Goal: Task Accomplishment & Management: Complete application form

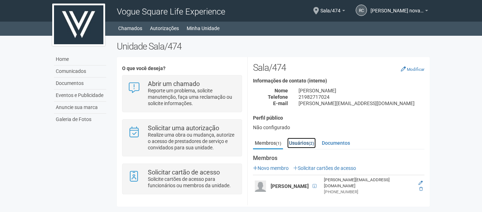
click at [305, 145] on link "Usuários (2)" at bounding box center [301, 142] width 29 height 11
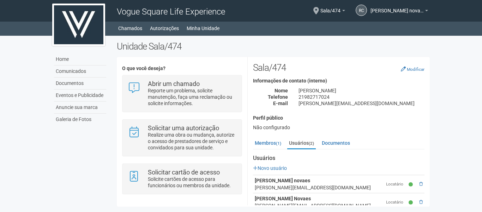
scroll to position [14, 0]
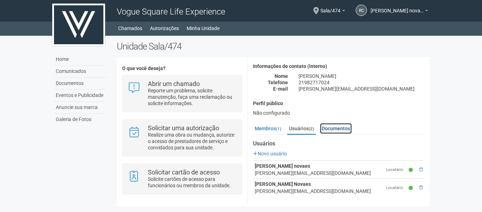
click at [338, 130] on link "Documentos" at bounding box center [336, 128] width 32 height 11
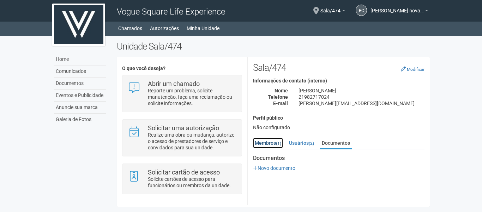
click at [262, 141] on link "Membros (1)" at bounding box center [268, 142] width 30 height 11
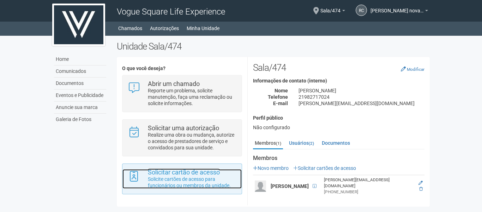
click at [193, 183] on p "Solicite cartões de acesso para funcionários ou membros da unidade." at bounding box center [192, 182] width 89 height 13
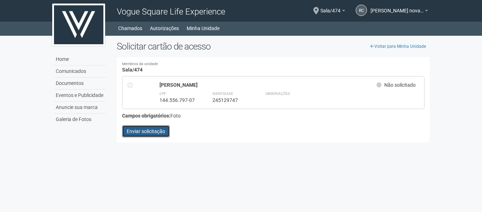
click at [160, 131] on button "Enviar solicitação" at bounding box center [146, 131] width 48 height 12
click at [378, 84] on icon at bounding box center [379, 84] width 5 height 5
click at [158, 115] on strong "Campos obrigatórios:" at bounding box center [146, 116] width 48 height 6
click at [190, 92] on div "CPF 144.556.797-07" at bounding box center [177, 96] width 35 height 13
click at [156, 127] on button "Enviar solicitação" at bounding box center [146, 131] width 48 height 12
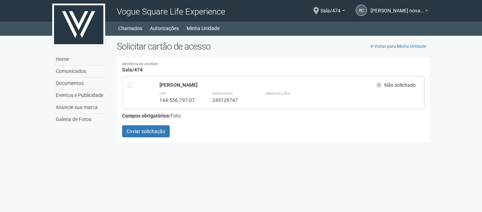
click at [357, 54] on div "Voltar para Minha Unidade Solicitar cartão de acesso Membros da unidade Sala/47…" at bounding box center [274, 93] width 324 height 105
click at [374, 44] on icon at bounding box center [373, 46] width 4 height 4
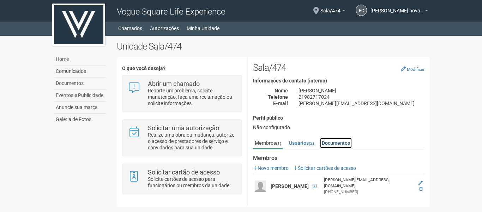
click at [349, 143] on link "Documentos" at bounding box center [336, 142] width 32 height 11
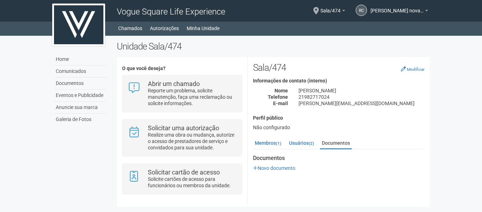
click at [272, 171] on p "Novo documento" at bounding box center [339, 168] width 172 height 6
click at [272, 170] on link "Novo documento" at bounding box center [274, 168] width 42 height 6
click at [269, 141] on link "Membros (1)" at bounding box center [268, 142] width 30 height 11
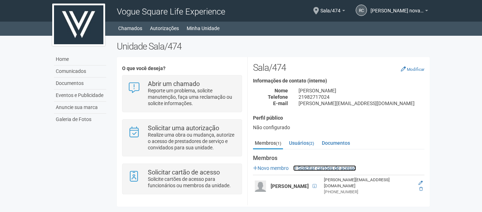
click at [313, 165] on link "Solicitar cartões de acesso" at bounding box center [324, 168] width 63 height 6
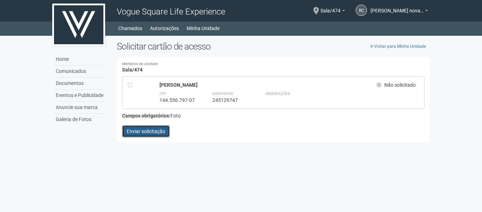
click at [156, 129] on button "Enviar solicitação" at bounding box center [146, 131] width 48 height 12
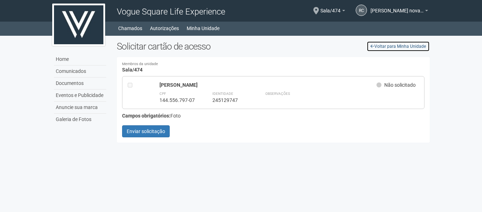
click at [400, 44] on link "Voltar para Minha Unidade" at bounding box center [398, 46] width 63 height 11
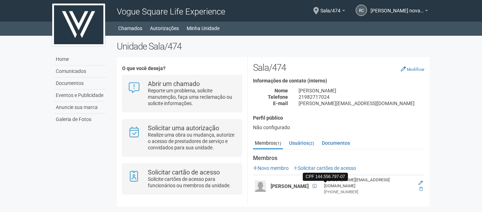
click at [317, 184] on span at bounding box center [315, 186] width 4 height 4
click at [423, 180] on icon at bounding box center [421, 182] width 4 height 4
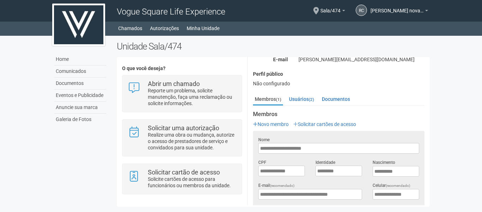
scroll to position [106, 0]
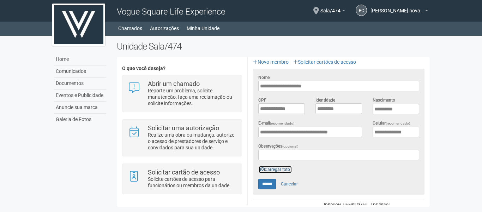
click at [280, 168] on link "Carregar foto" at bounding box center [276, 169] width 34 height 8
click at [281, 169] on link "Carregar foto" at bounding box center [276, 169] width 34 height 8
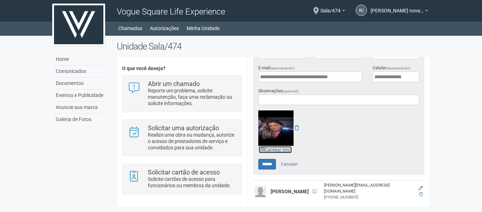
scroll to position [161, 0]
click at [275, 123] on img at bounding box center [276, 127] width 35 height 35
click at [299, 125] on icon at bounding box center [297, 127] width 4 height 5
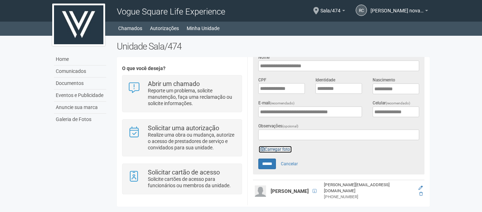
click at [275, 147] on link "Carregar foto" at bounding box center [276, 149] width 34 height 8
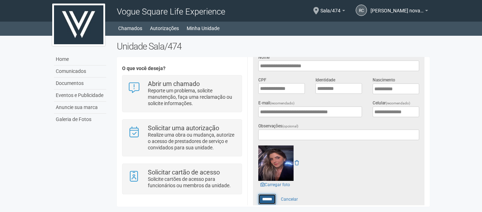
click at [265, 197] on input "******" at bounding box center [268, 199] width 18 height 11
type input "******"
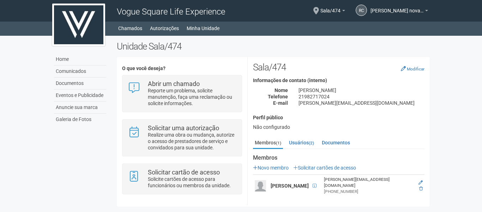
scroll to position [0, 0]
click at [318, 170] on link "Solicitar cartões de acesso" at bounding box center [324, 168] width 63 height 6
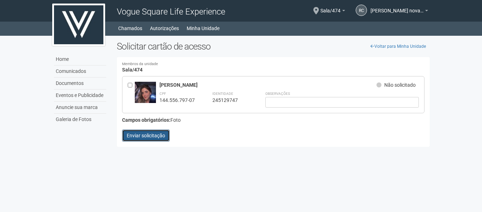
click at [160, 134] on button "Enviar solicitação" at bounding box center [146, 135] width 48 height 12
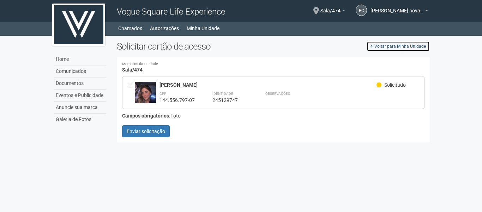
click at [381, 47] on link "Voltar para Minha Unidade" at bounding box center [398, 46] width 63 height 11
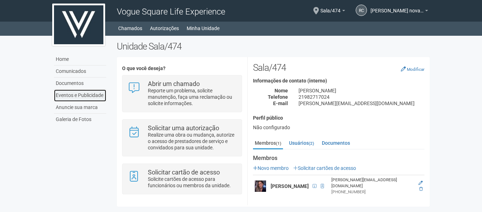
click at [75, 93] on link "Eventos e Publicidade" at bounding box center [80, 95] width 52 height 12
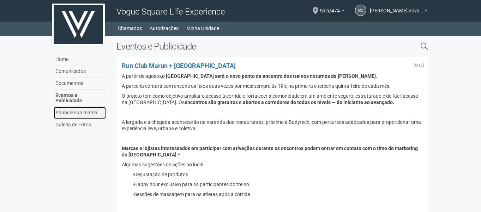
click at [78, 108] on link "Anuncie sua marca" at bounding box center [80, 113] width 52 height 12
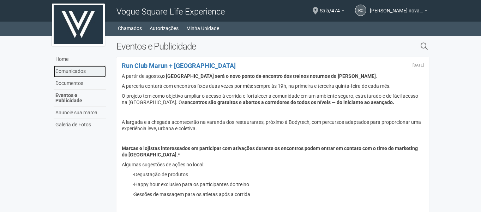
click at [75, 68] on link "Comunicados" at bounding box center [80, 71] width 52 height 12
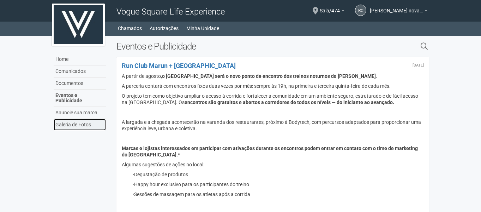
click at [97, 121] on link "Galeria de Fotos" at bounding box center [80, 125] width 52 height 12
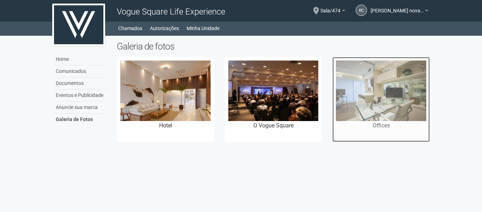
click at [382, 90] on img at bounding box center [381, 90] width 90 height 60
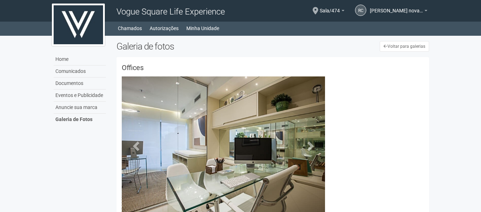
click at [351, 86] on img at bounding box center [346, 90] width 28 height 28
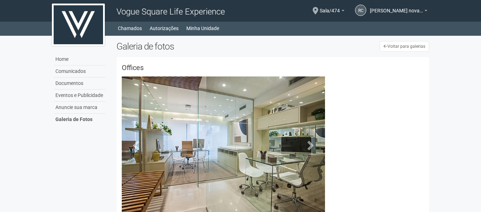
click at [387, 82] on img at bounding box center [377, 90] width 28 height 28
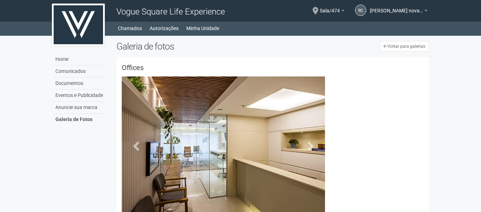
click at [407, 82] on img at bounding box center [408, 90] width 28 height 28
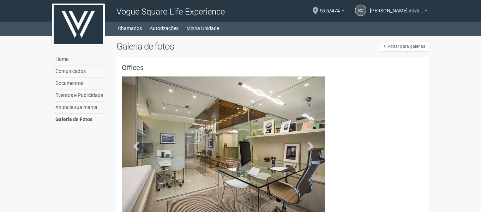
scroll to position [12, 0]
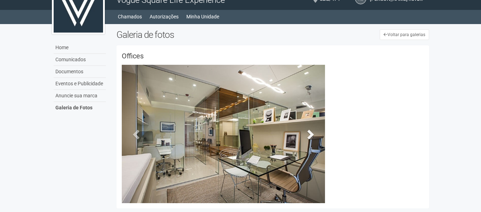
click at [313, 133] on span at bounding box center [310, 134] width 11 height 11
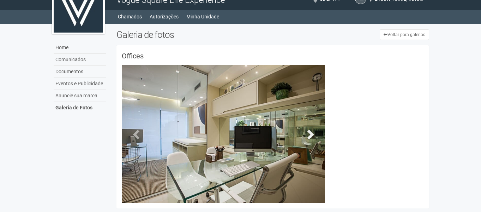
click at [313, 133] on span at bounding box center [310, 134] width 11 height 11
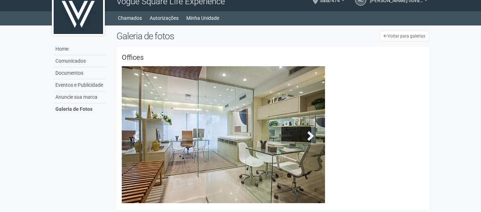
click at [313, 133] on span at bounding box center [310, 135] width 11 height 11
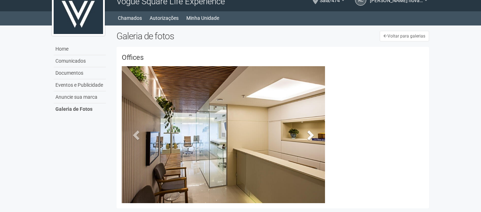
click at [313, 133] on span at bounding box center [310, 134] width 11 height 11
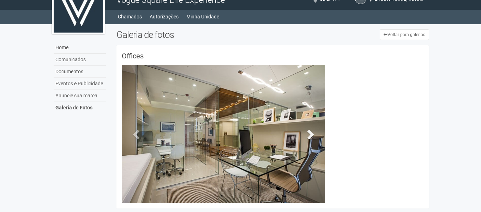
click at [313, 133] on span at bounding box center [310, 134] width 11 height 11
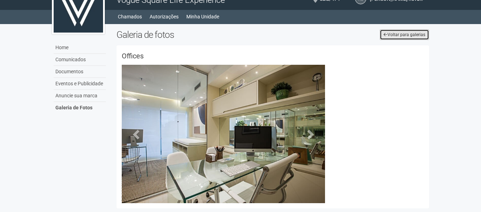
click at [404, 35] on link "Voltar para galerias" at bounding box center [404, 34] width 49 height 11
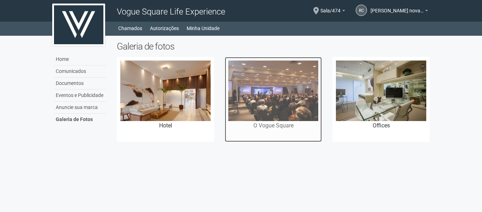
click at [254, 106] on img at bounding box center [273, 90] width 90 height 60
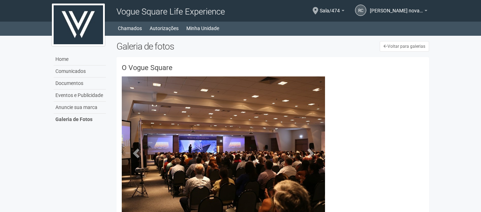
scroll to position [26, 0]
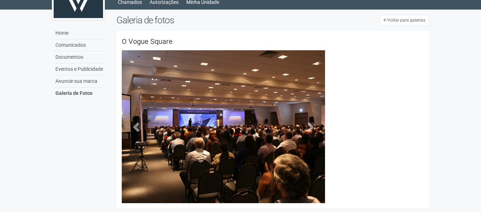
drag, startPoint x: 353, startPoint y: 55, endPoint x: 356, endPoint y: 63, distance: 8.3
click at [353, 55] on img at bounding box center [346, 64] width 28 height 28
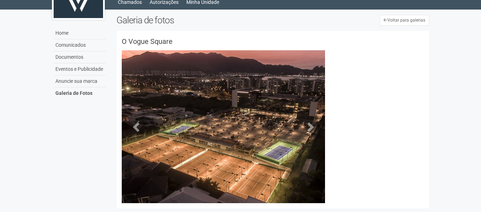
click at [378, 56] on img at bounding box center [377, 64] width 28 height 28
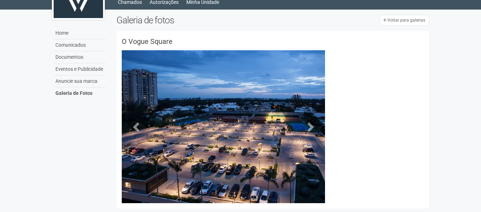
click at [418, 62] on img at bounding box center [408, 64] width 28 height 28
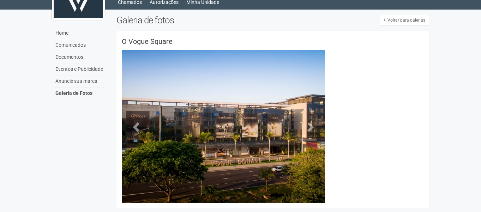
click at [352, 82] on img at bounding box center [346, 96] width 28 height 28
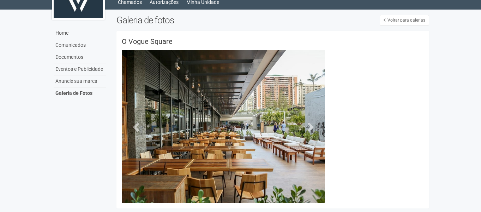
click at [376, 82] on img at bounding box center [377, 96] width 28 height 28
click at [78, 79] on link "Anuncie sua marca" at bounding box center [80, 81] width 52 height 12
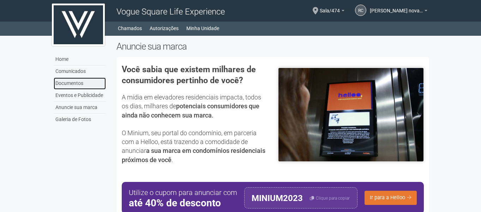
click at [73, 87] on link "Documentos" at bounding box center [80, 83] width 52 height 12
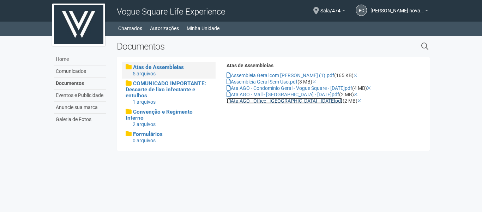
click at [269, 101] on link "Ata AGO - Office - [GEOGRAPHIC_DATA] - [DATE]pdf" at bounding box center [285, 101] width 116 height 6
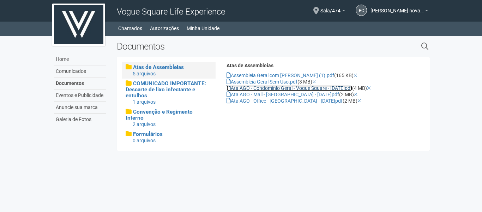
click at [329, 85] on link "Ata AGO - Condomínio Geral - Vogue Square - [DATE]pdf" at bounding box center [290, 88] width 126 height 6
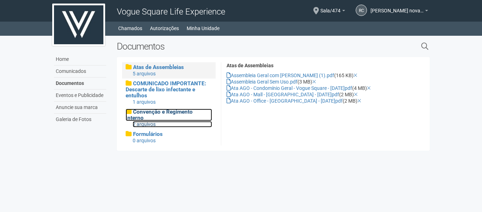
click at [155, 121] on div "2 arquivos" at bounding box center [172, 124] width 79 height 6
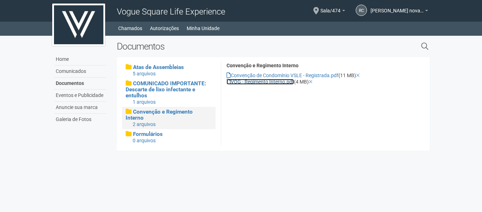
click at [265, 82] on link "VOG - Regimento Interno.pdf" at bounding box center [260, 82] width 67 height 6
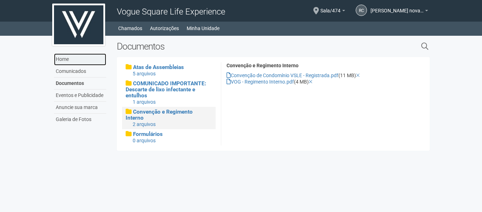
click at [65, 58] on link "Home" at bounding box center [80, 59] width 52 height 12
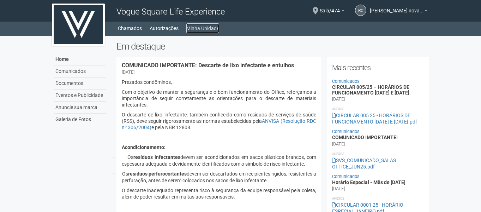
click at [208, 26] on link "Minha Unidade" at bounding box center [202, 28] width 33 height 10
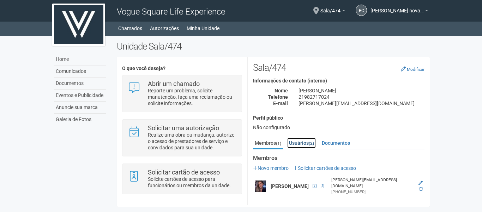
click at [304, 143] on link "Usuários (2)" at bounding box center [301, 142] width 29 height 11
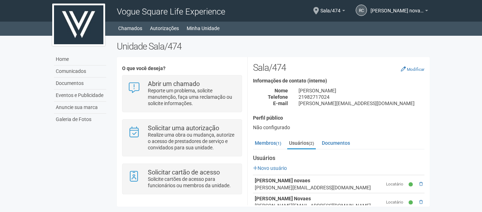
scroll to position [14, 0]
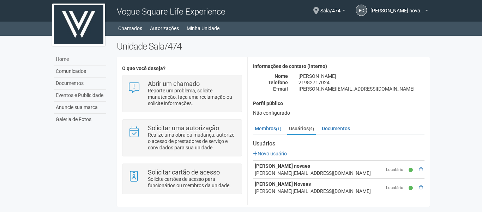
click at [296, 182] on strong "[PERSON_NAME] Novaes" at bounding box center [283, 184] width 56 height 6
drag, startPoint x: 399, startPoint y: 188, endPoint x: 403, endPoint y: 187, distance: 3.6
click at [400, 188] on td "Locatário" at bounding box center [396, 187] width 23 height 18
click at [404, 187] on tr "Renato Coutinho Novaes jessica.costa@doctorsconsulting.com.br Locatário" at bounding box center [339, 187] width 172 height 18
click at [409, 187] on icon at bounding box center [411, 187] width 4 height 4
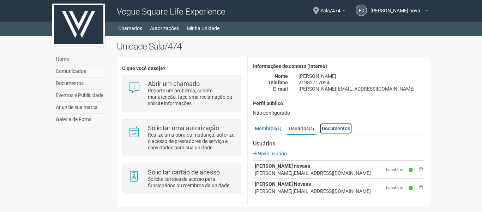
click at [343, 129] on link "Documentos" at bounding box center [336, 128] width 32 height 11
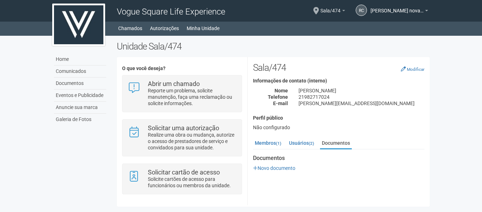
click at [330, 9] on span "Sala/474" at bounding box center [331, 7] width 20 height 12
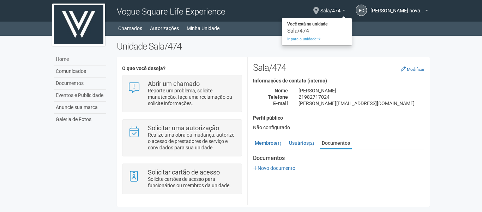
click at [332, 10] on span "Sala/474" at bounding box center [331, 7] width 20 height 12
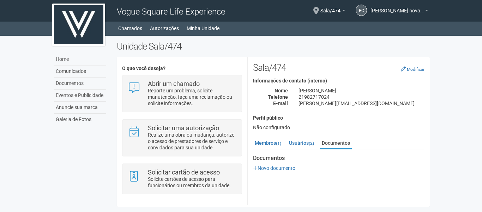
click at [398, 12] on span "[PERSON_NAME] novaes" at bounding box center [397, 7] width 53 height 12
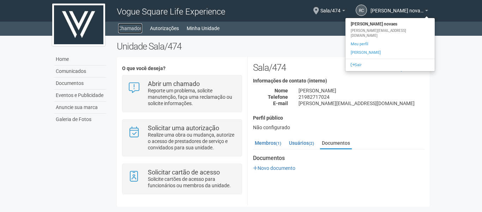
click at [137, 27] on link "Chamados" at bounding box center [130, 28] width 24 height 10
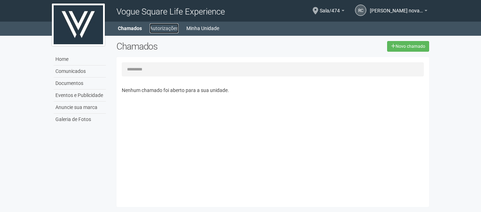
click at [155, 30] on link "Autorizações" at bounding box center [164, 28] width 29 height 10
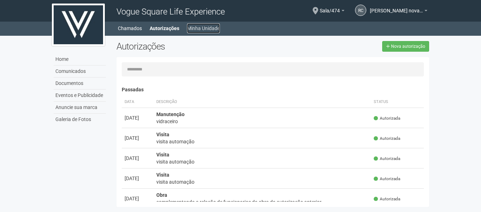
click at [194, 30] on link "Minha Unidade" at bounding box center [203, 28] width 33 height 10
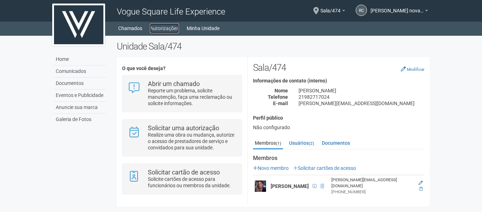
click at [171, 28] on link "Autorizações" at bounding box center [164, 28] width 29 height 10
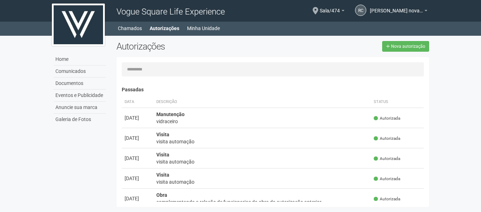
click at [400, 52] on div "Autorizações Nova autorização" at bounding box center [273, 49] width 324 height 16
click at [401, 42] on link "Nova autorização" at bounding box center [405, 46] width 47 height 11
select select "**"
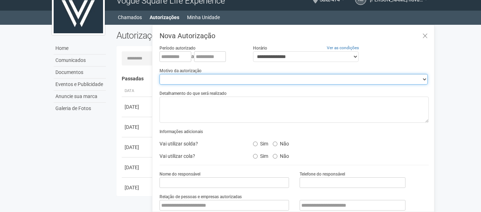
click at [236, 77] on select "**********" at bounding box center [294, 79] width 268 height 11
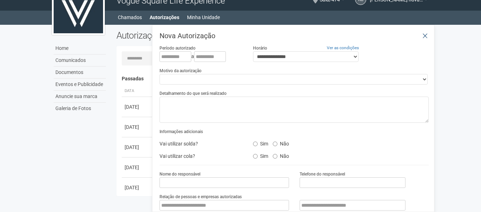
drag, startPoint x: 426, startPoint y: 48, endPoint x: 426, endPoint y: 36, distance: 12.0
click at [426, 43] on div "**********" at bounding box center [294, 176] width 269 height 289
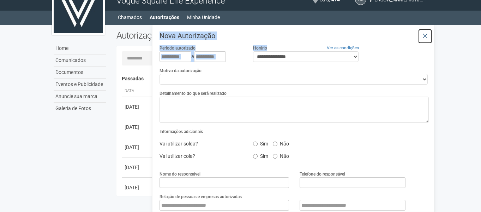
click at [426, 35] on icon at bounding box center [425, 35] width 5 height 7
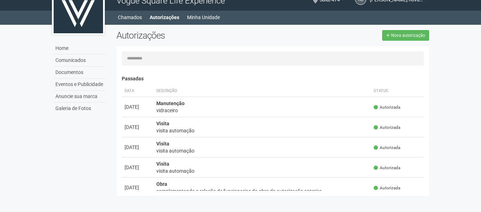
click at [77, 18] on img at bounding box center [78, 14] width 53 height 42
